Goal: Transaction & Acquisition: Download file/media

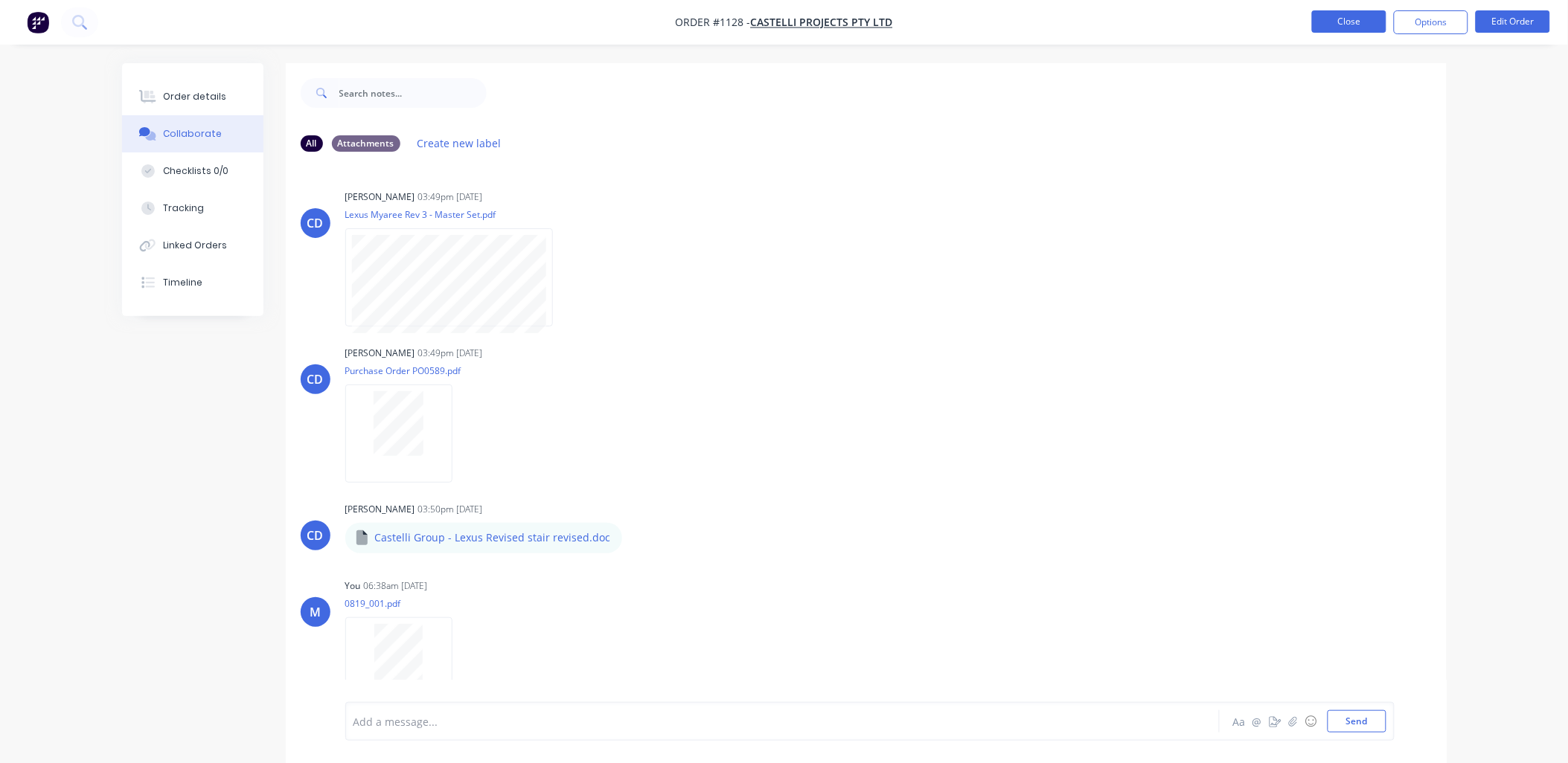
click at [1313, 20] on button "Close" at bounding box center [1349, 21] width 75 height 22
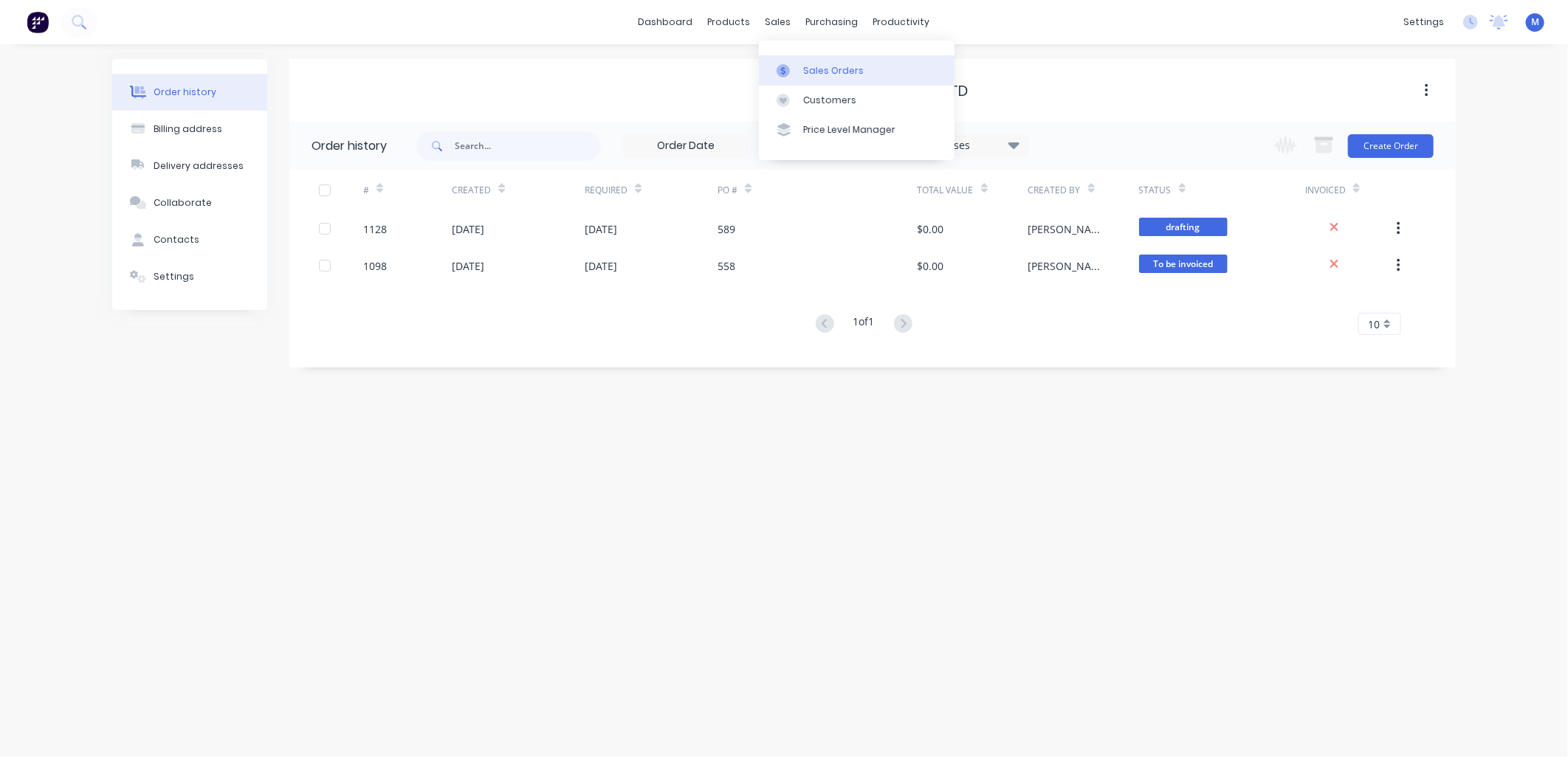
click at [800, 65] on link "Sales Orders" at bounding box center [857, 70] width 196 height 29
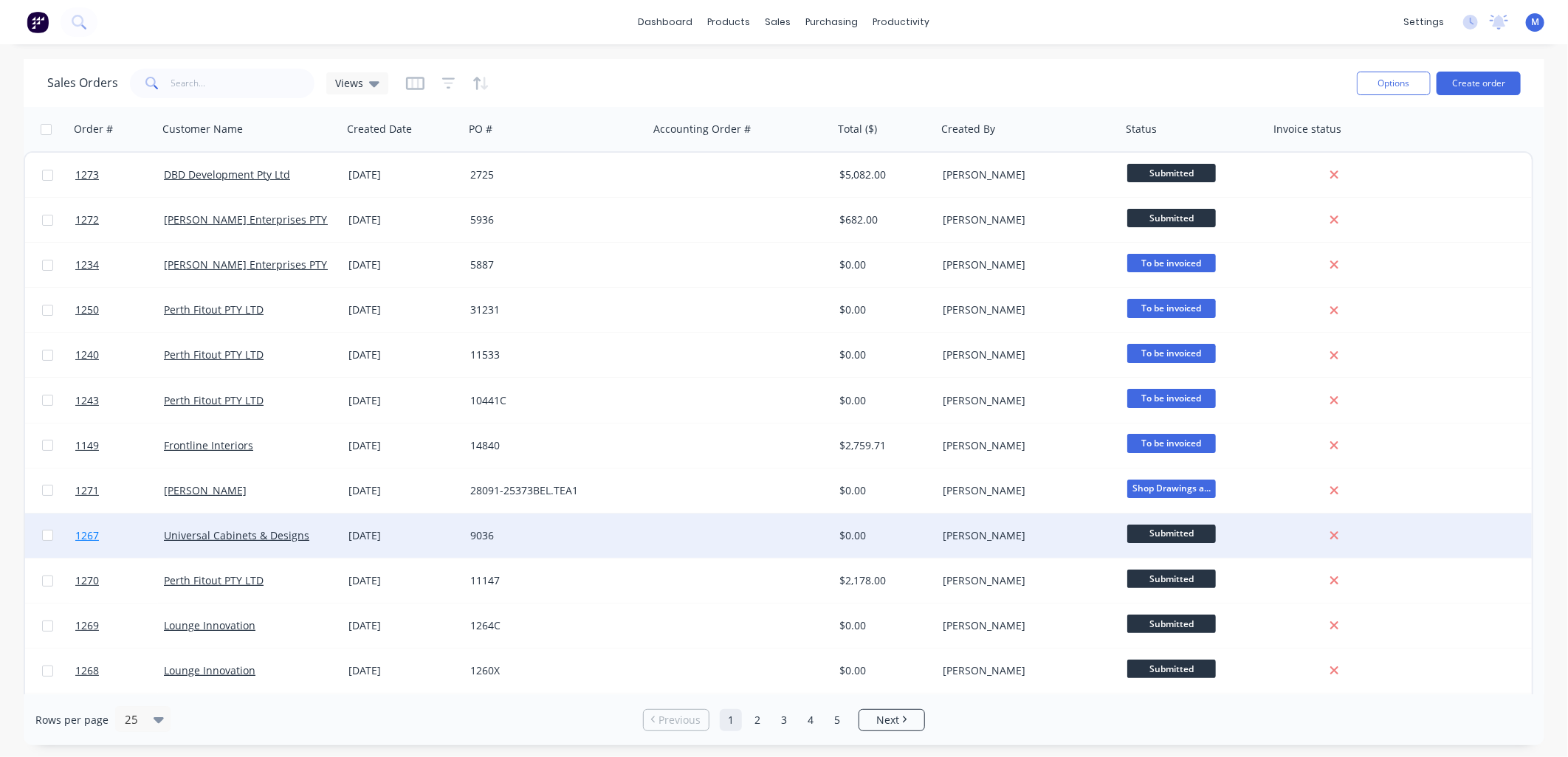
click at [90, 533] on span "1267" at bounding box center [86, 536] width 24 height 15
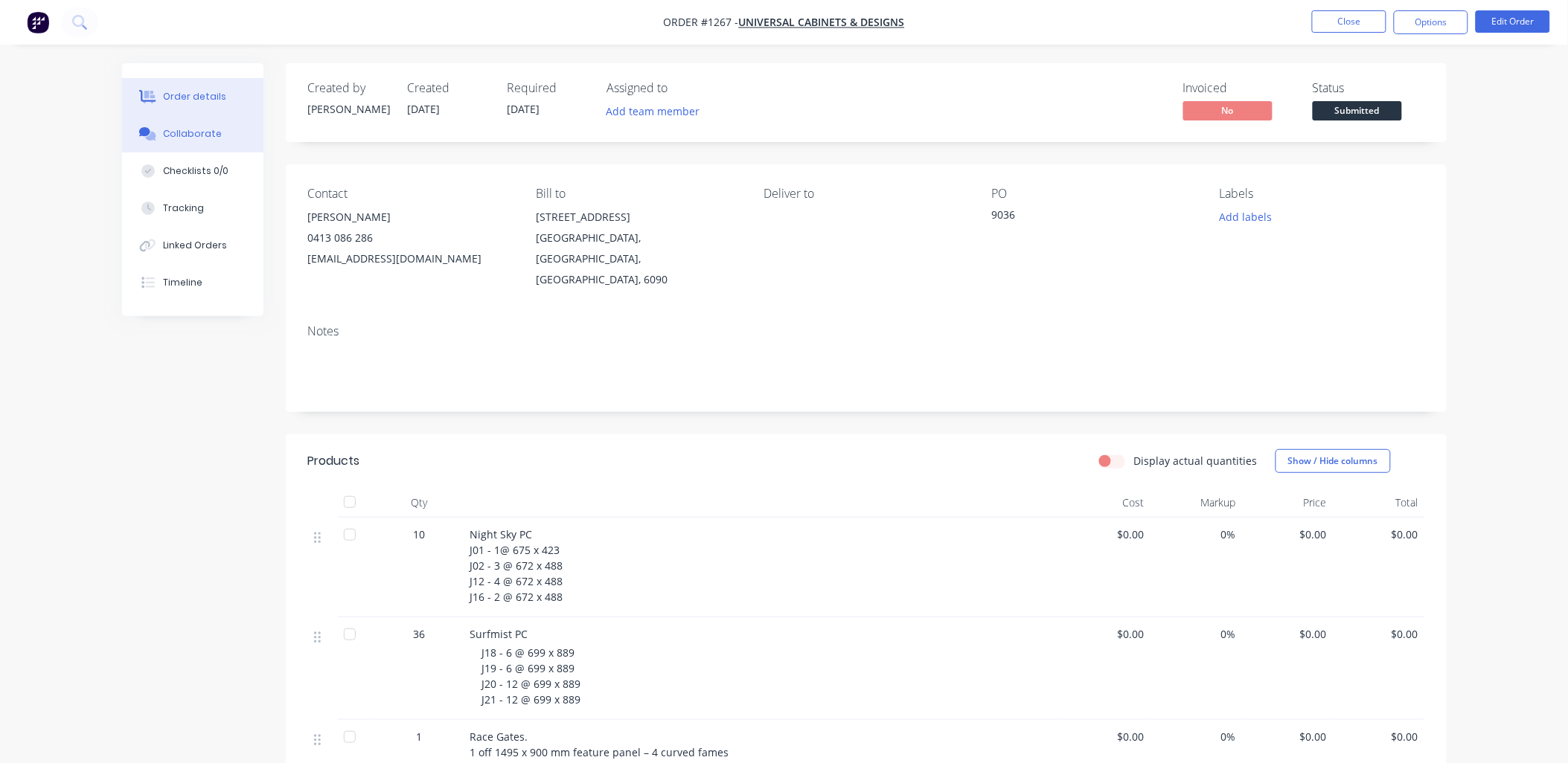
click at [190, 132] on div "Collaborate" at bounding box center [192, 134] width 59 height 13
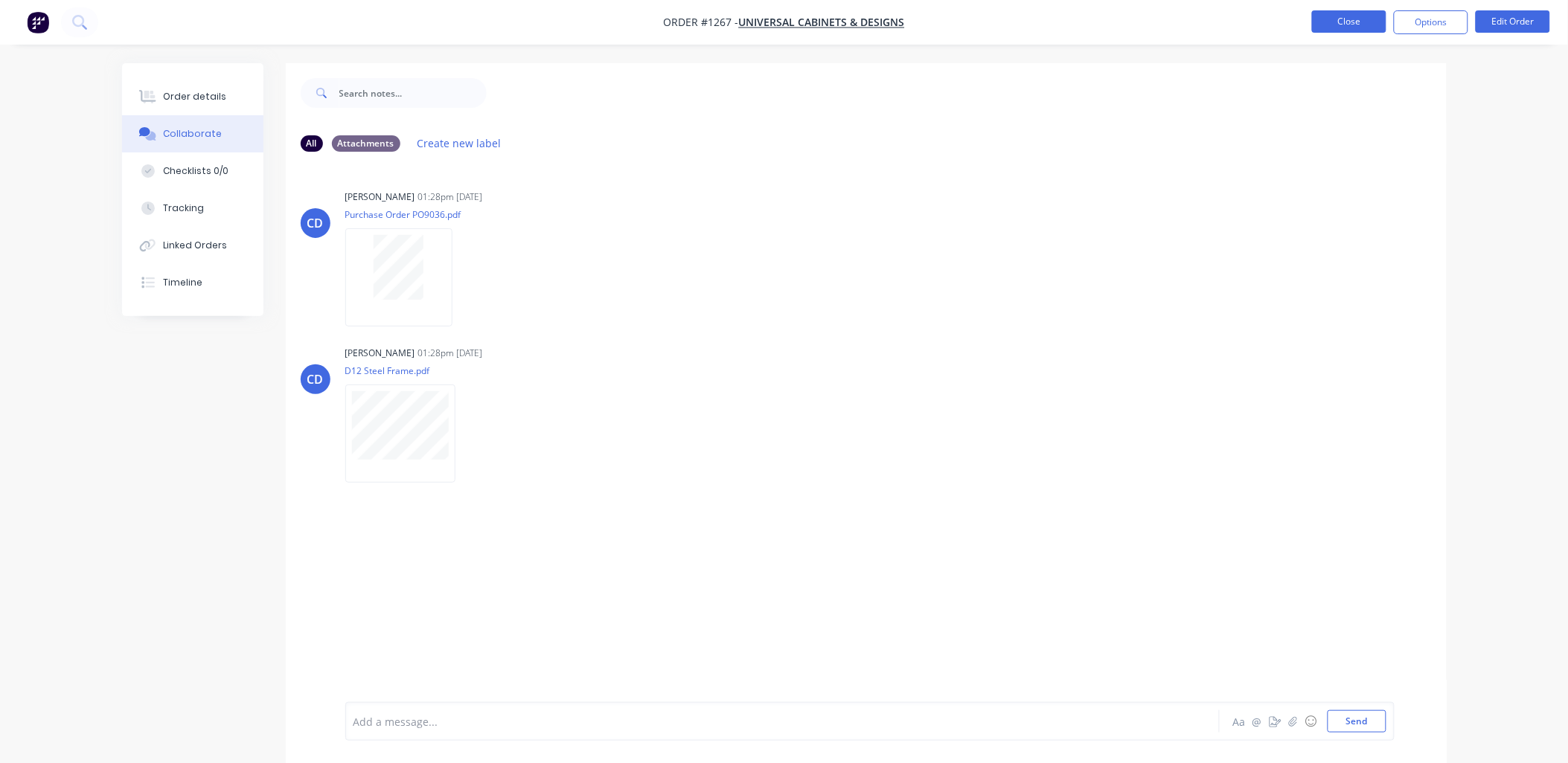
click at [1355, 19] on button "Close" at bounding box center [1349, 21] width 75 height 22
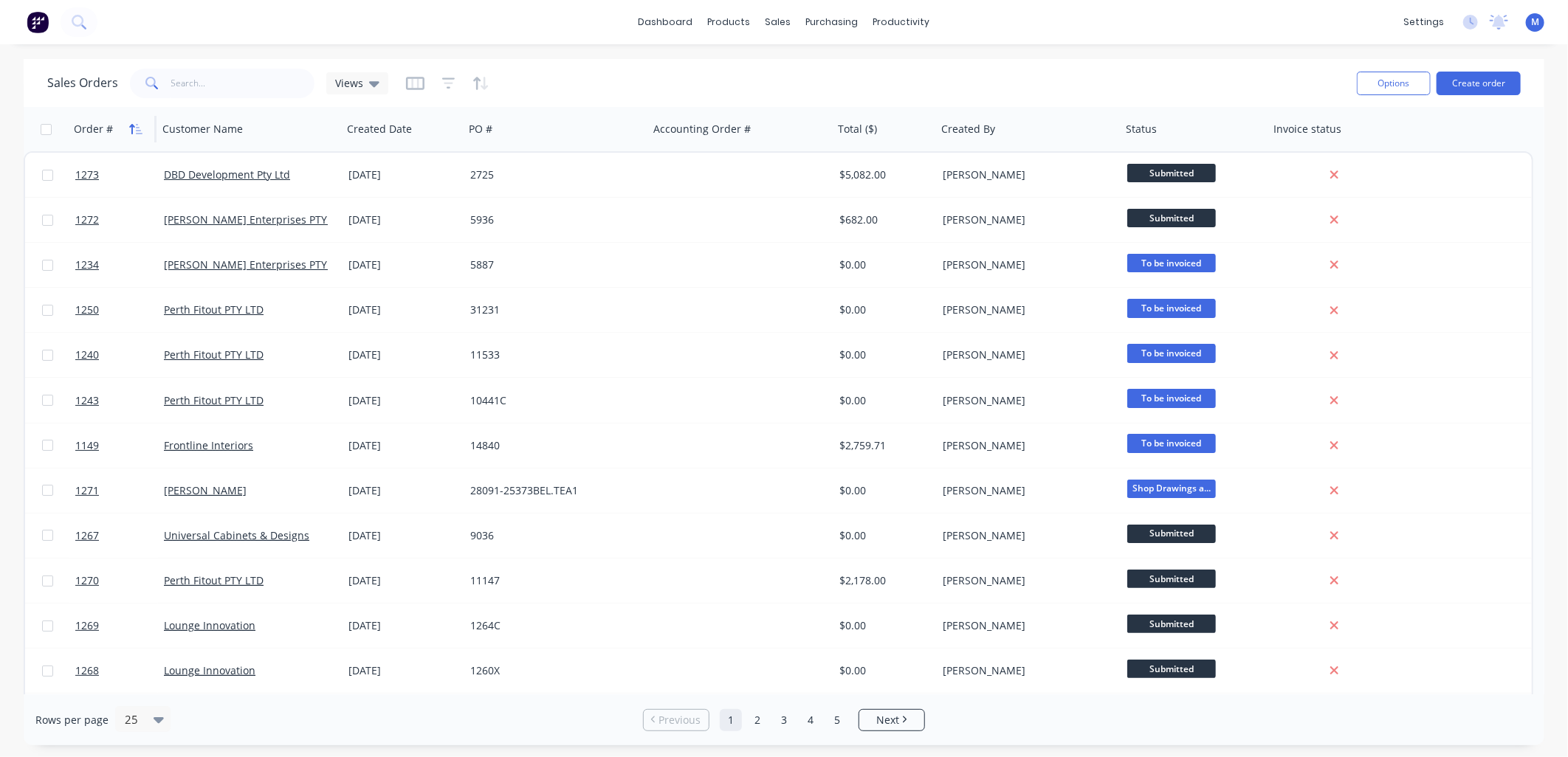
click at [126, 129] on button "button" at bounding box center [135, 129] width 22 height 22
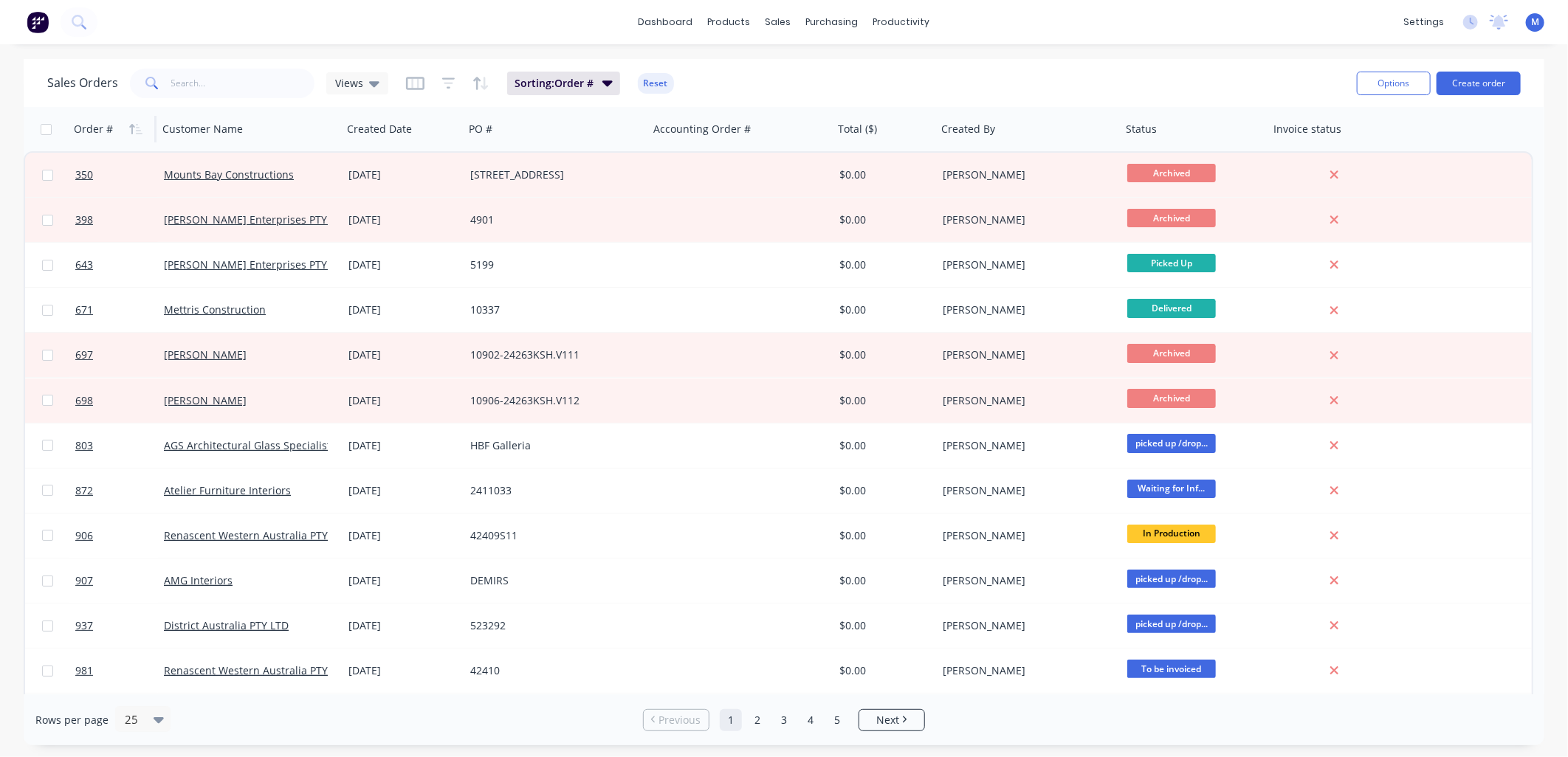
click at [126, 129] on button "button" at bounding box center [135, 129] width 22 height 22
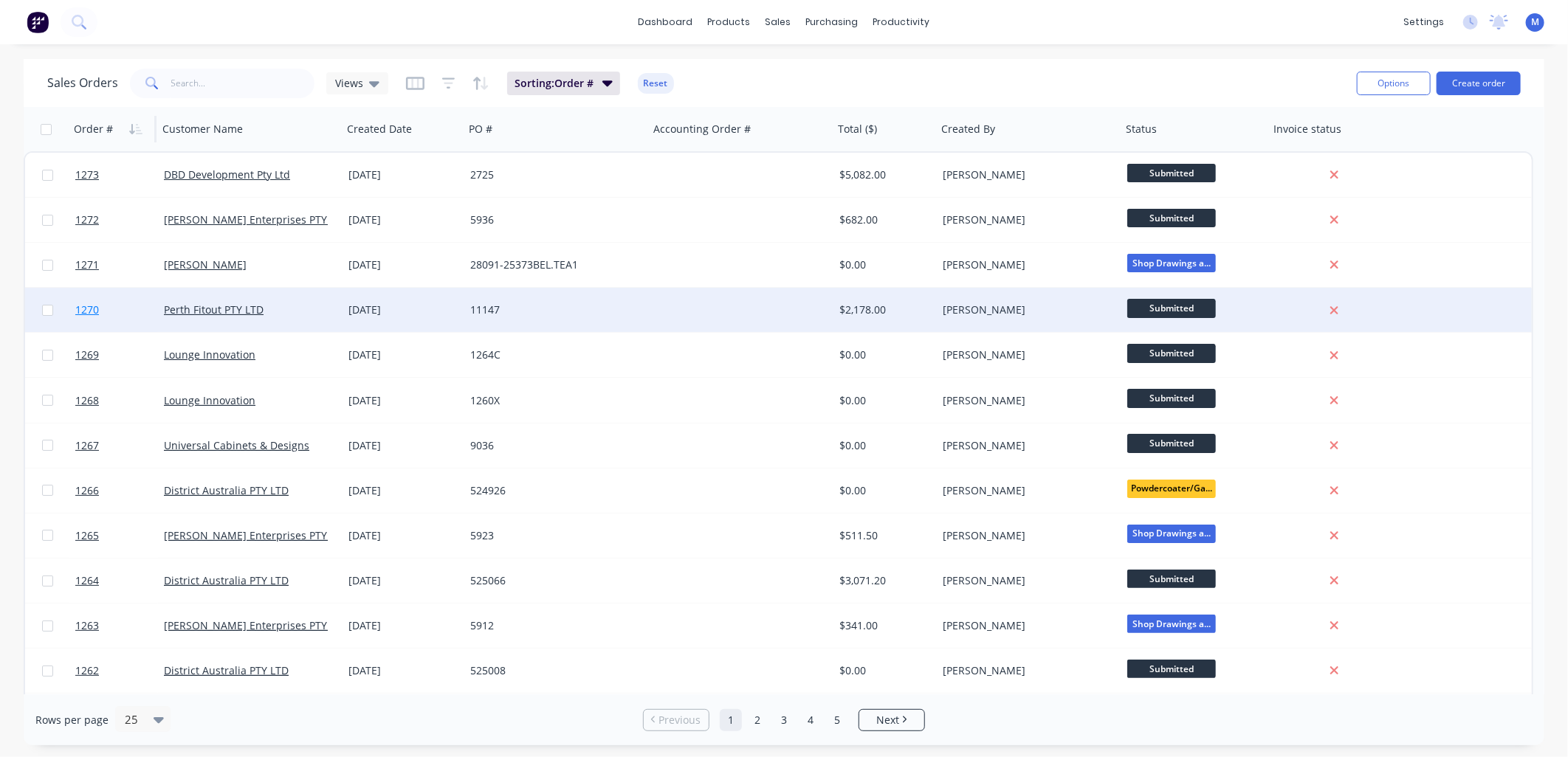
click at [85, 308] on span "1270" at bounding box center [86, 310] width 24 height 15
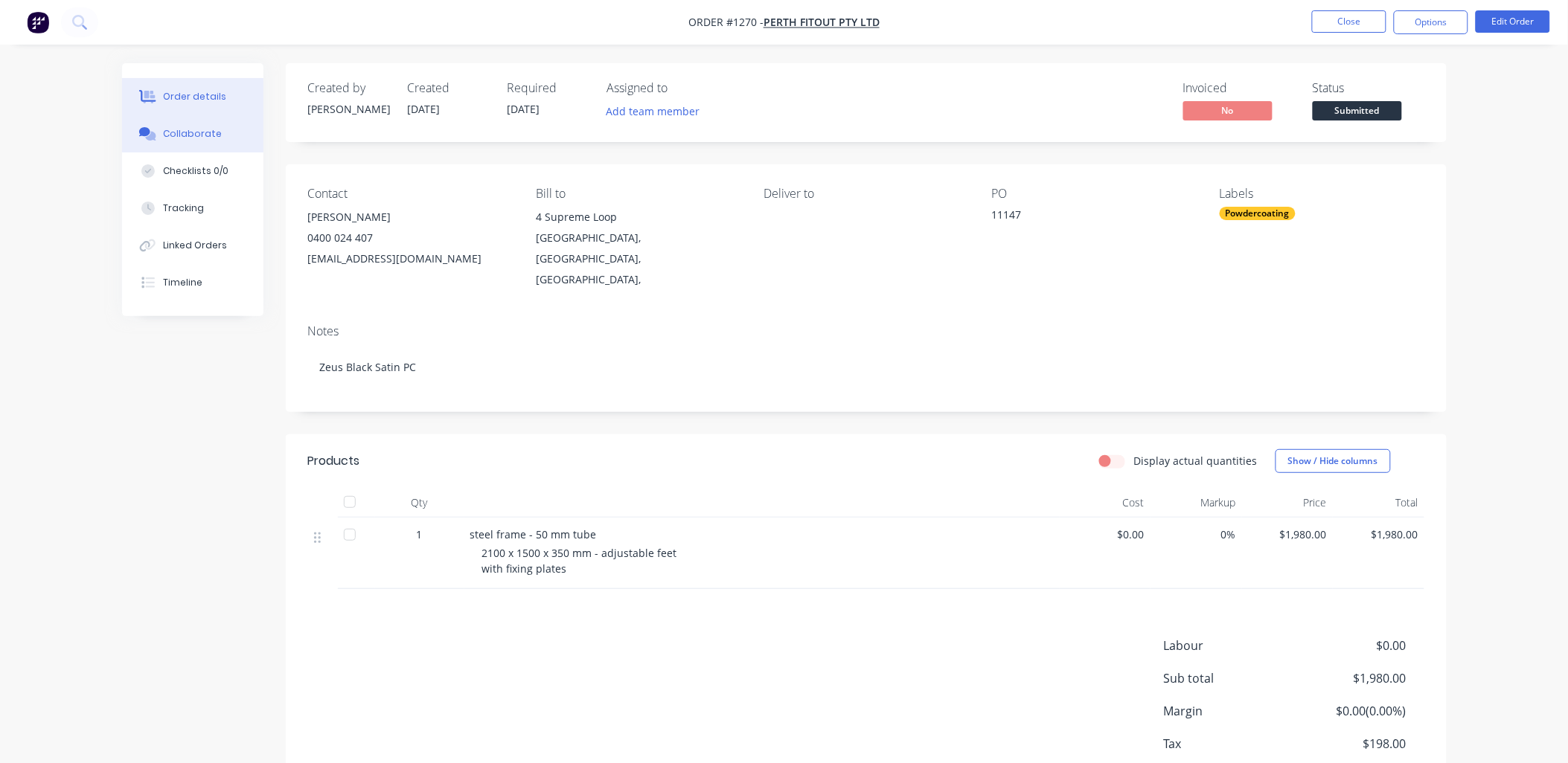
click at [199, 132] on div "Collaborate" at bounding box center [192, 134] width 59 height 13
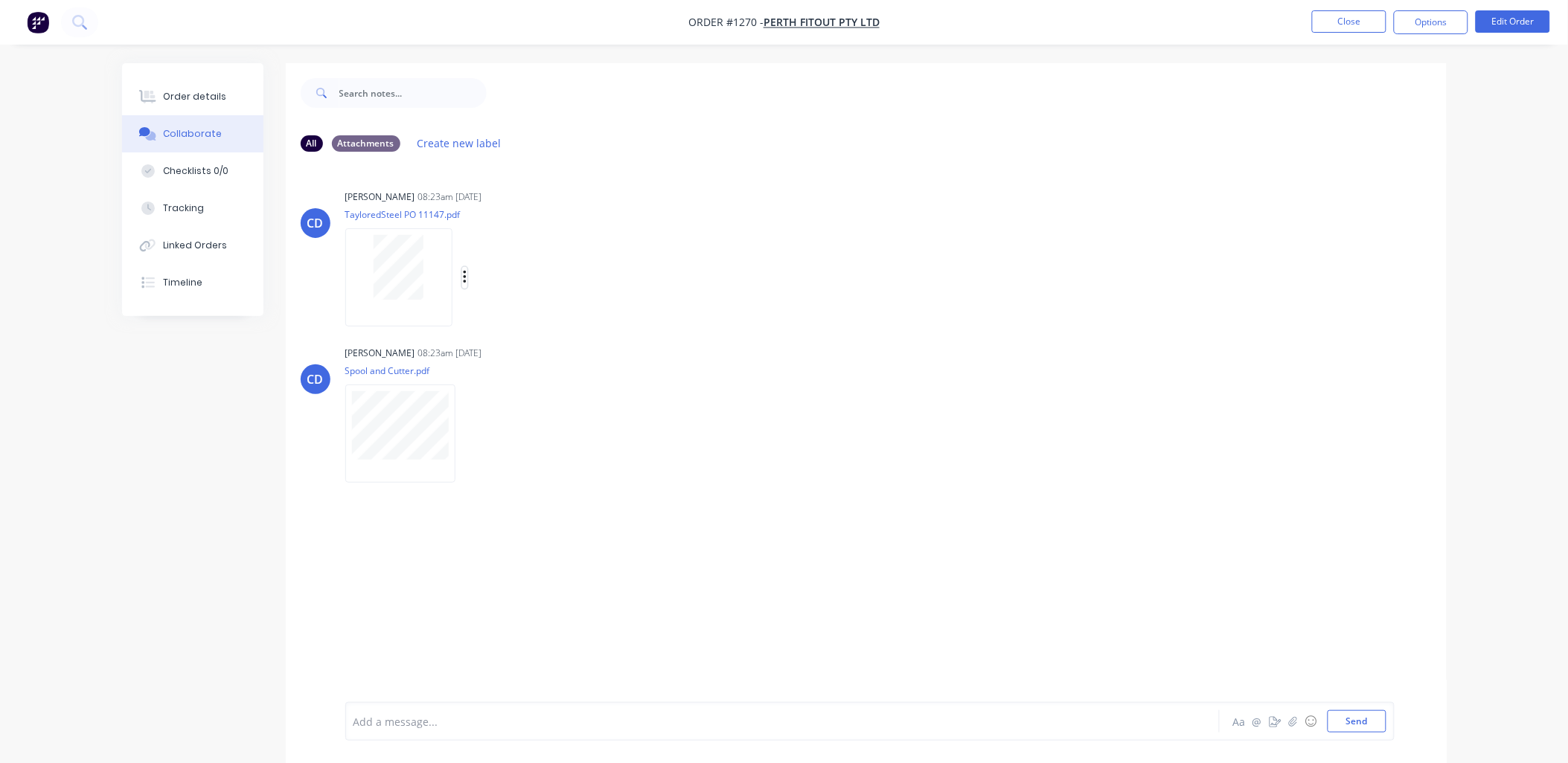
click at [464, 273] on icon "button" at bounding box center [464, 278] width 4 height 17
click at [524, 312] on button "Download" at bounding box center [562, 317] width 168 height 34
click at [466, 430] on icon "button" at bounding box center [468, 434] width 4 height 17
click at [506, 462] on button "Download" at bounding box center [566, 473] width 168 height 34
